Goal: Use online tool/utility: Utilize a website feature to perform a specific function

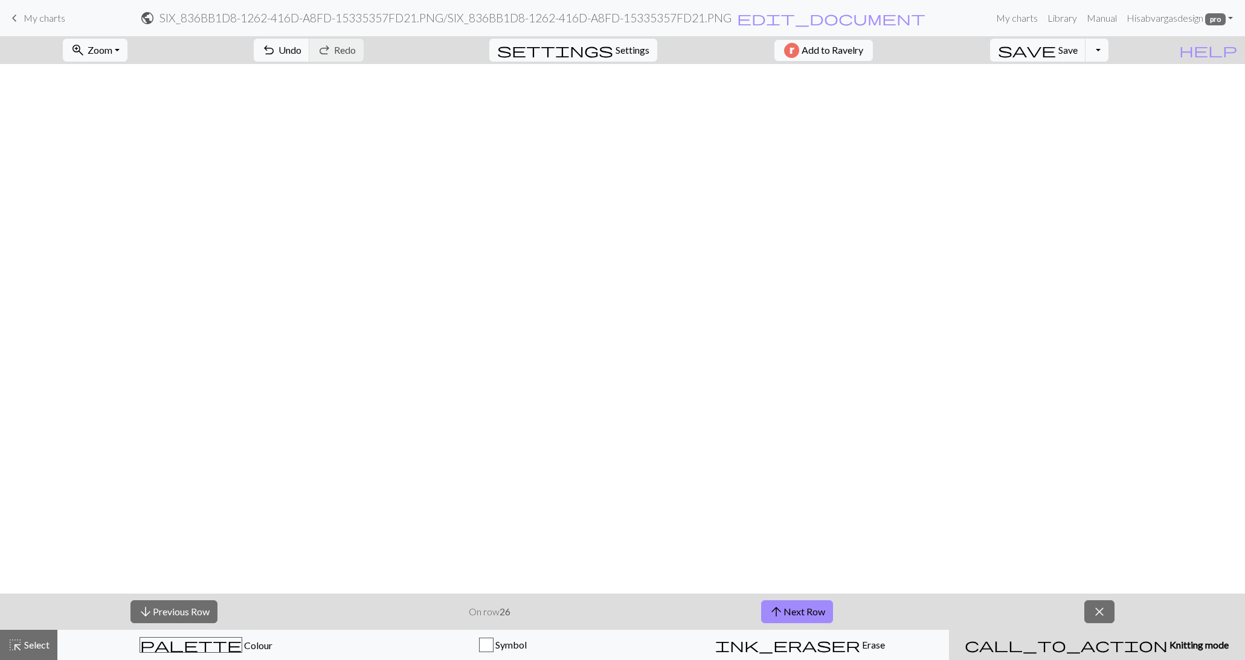
scroll to position [1767, 597]
click at [804, 612] on button "arrow_upward Next Row" at bounding box center [797, 611] width 72 height 23
click at [111, 54] on span "Zoom" at bounding box center [100, 49] width 25 height 11
click at [117, 74] on button "Fit all" at bounding box center [110, 75] width 95 height 19
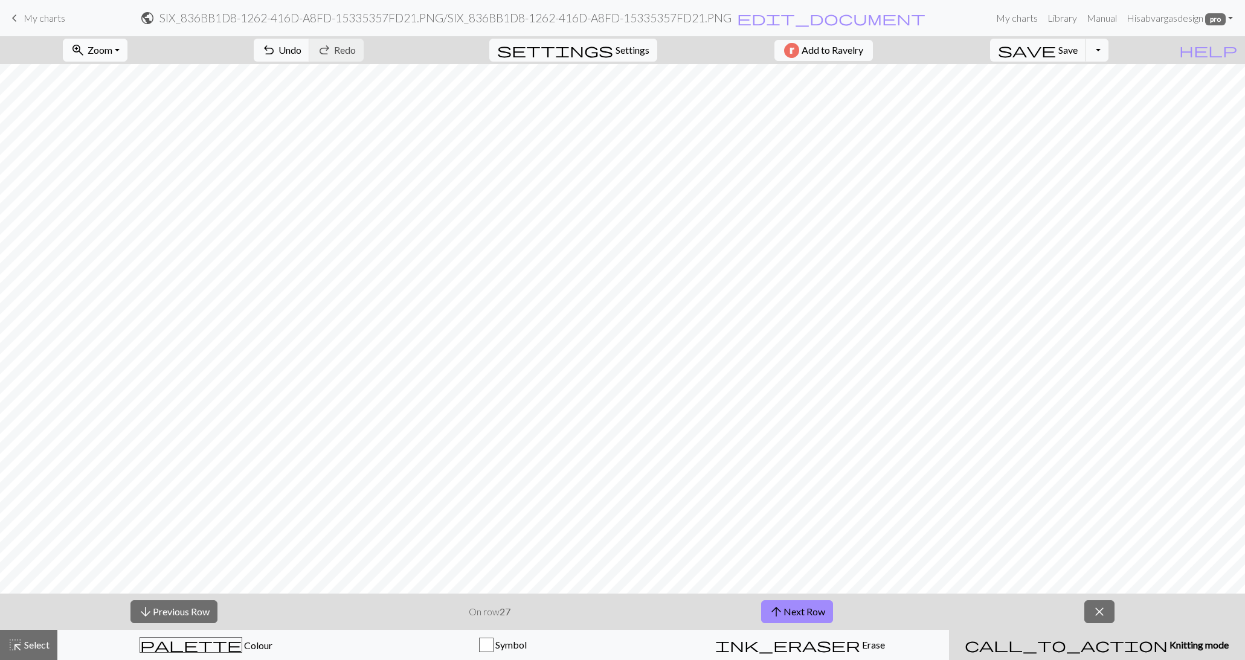
click at [112, 49] on span "Zoom" at bounding box center [100, 49] width 25 height 11
click at [118, 162] on button "100%" at bounding box center [110, 163] width 95 height 19
click at [1102, 611] on span "close" at bounding box center [1099, 611] width 14 height 17
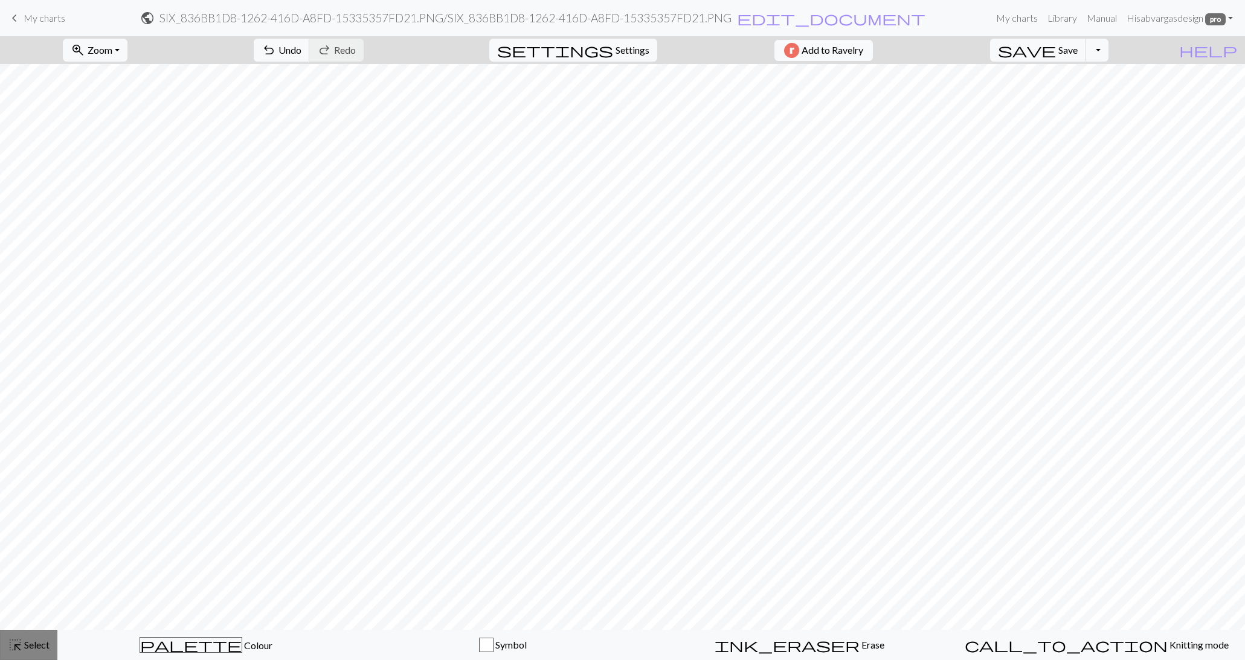
click at [38, 649] on span "Select" at bounding box center [35, 644] width 27 height 11
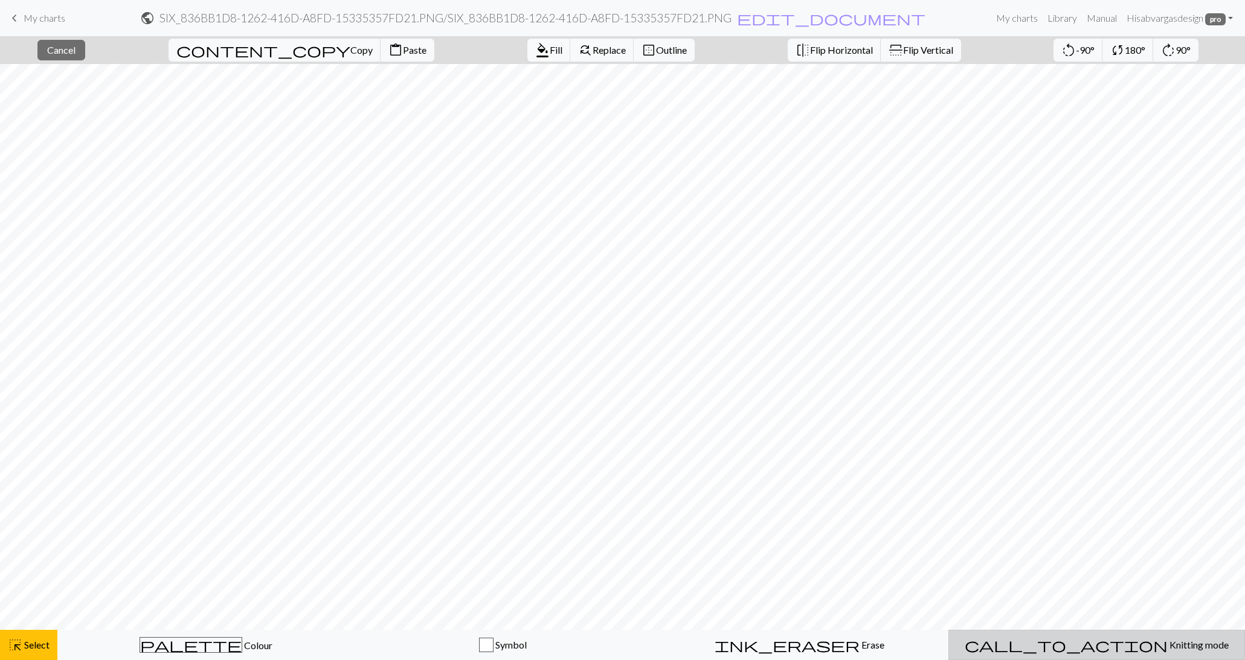
click at [1068, 640] on span "call_to_action" at bounding box center [1065, 644] width 203 height 17
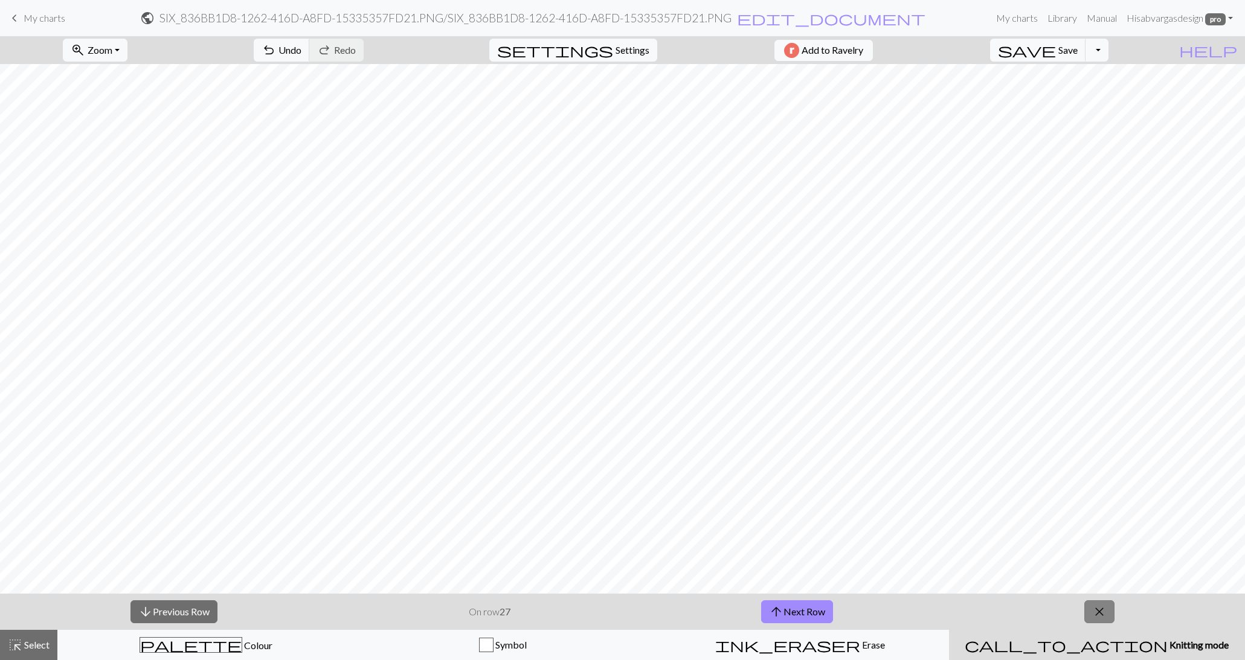
click at [1105, 615] on span "close" at bounding box center [1099, 611] width 14 height 17
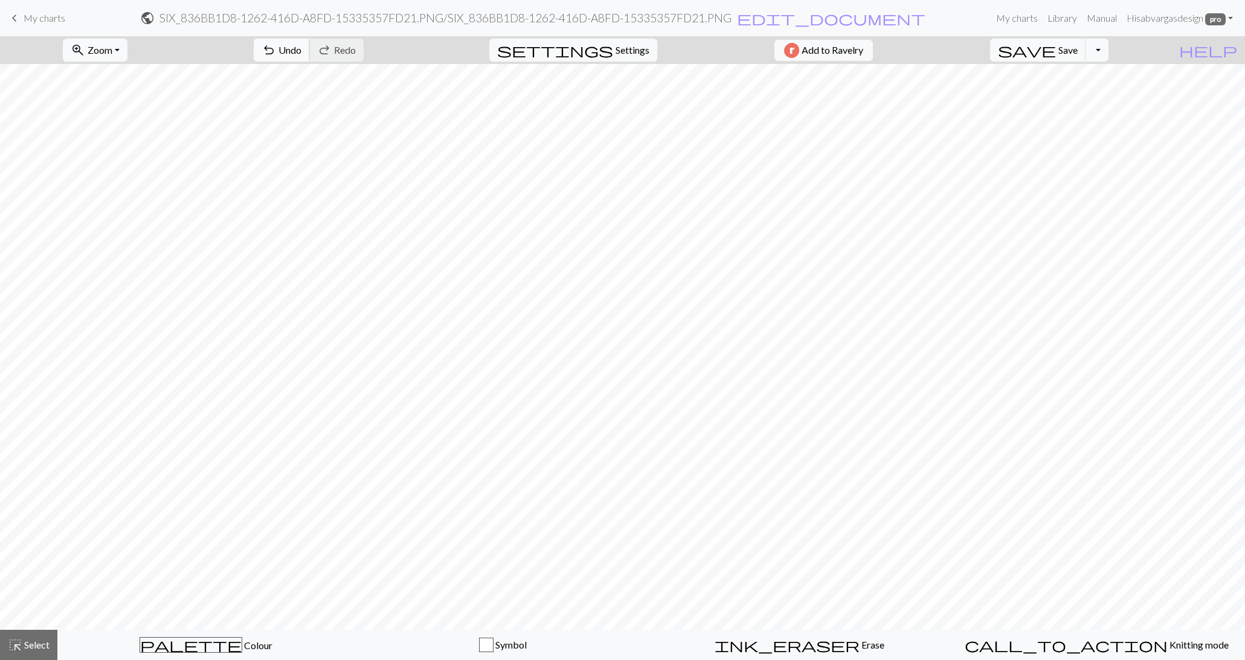
click at [310, 42] on button "undo Undo Undo" at bounding box center [282, 50] width 56 height 23
click at [33, 653] on button "highlight_alt Select Select" at bounding box center [28, 645] width 57 height 30
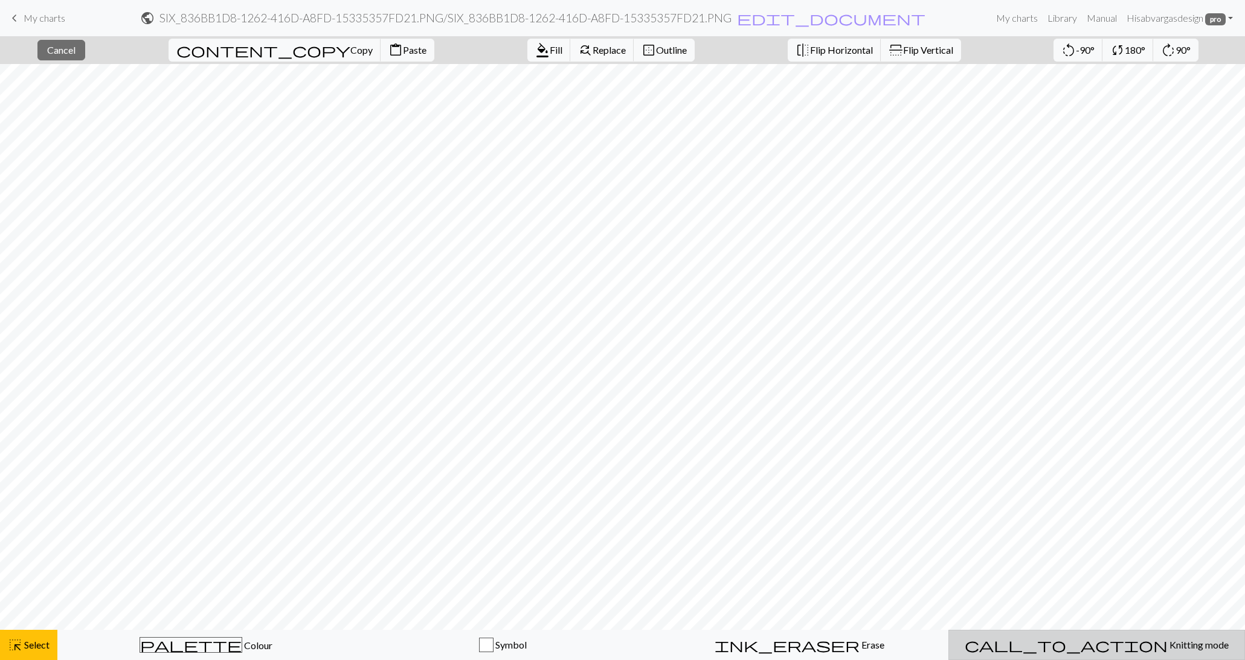
click at [1167, 646] on span "Knitting mode" at bounding box center [1197, 644] width 61 height 11
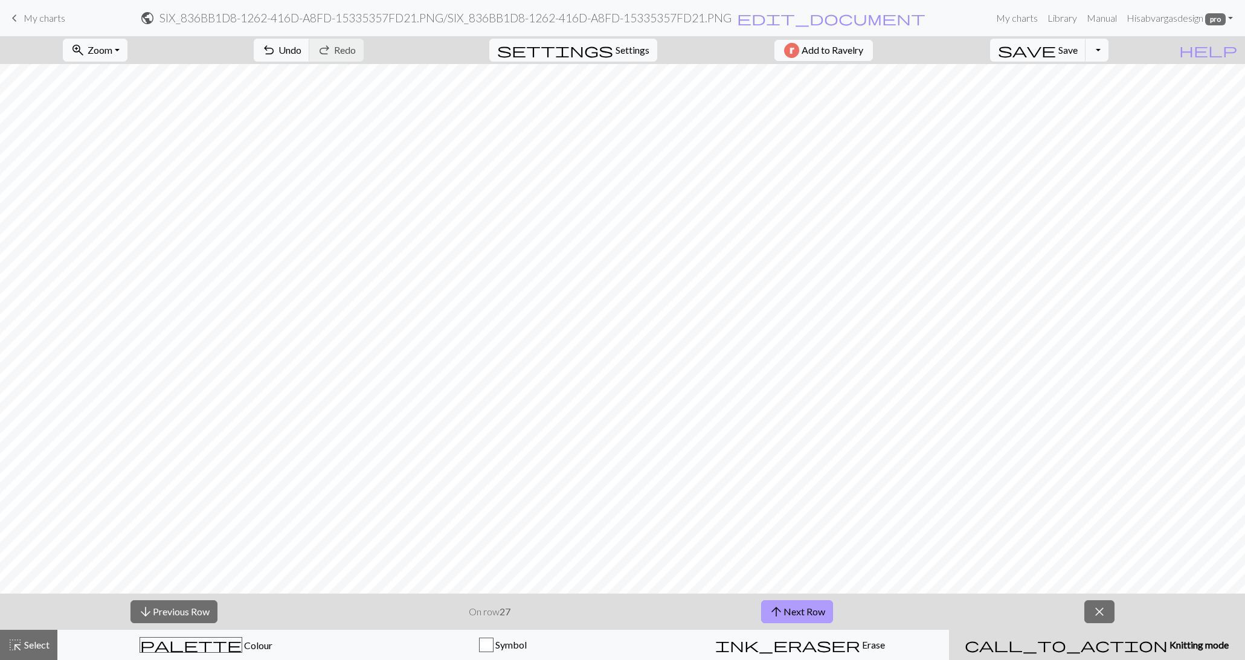
click at [807, 612] on button "arrow_upward Next Row" at bounding box center [797, 611] width 72 height 23
click at [797, 612] on button "arrow_upward Next Row" at bounding box center [797, 611] width 72 height 23
click at [119, 58] on button "zoom_in Zoom Zoom" at bounding box center [95, 50] width 65 height 23
click at [144, 186] on button "150%" at bounding box center [110, 182] width 95 height 19
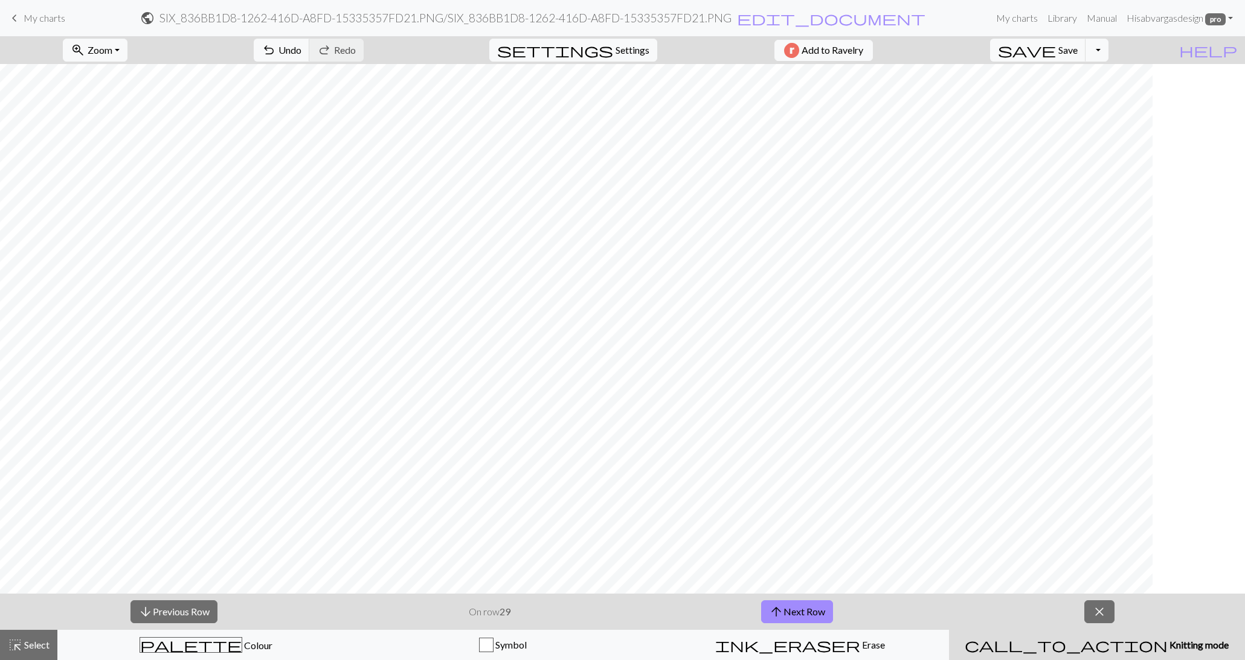
scroll to position [1649, 0]
